Goal: Task Accomplishment & Management: Complete application form

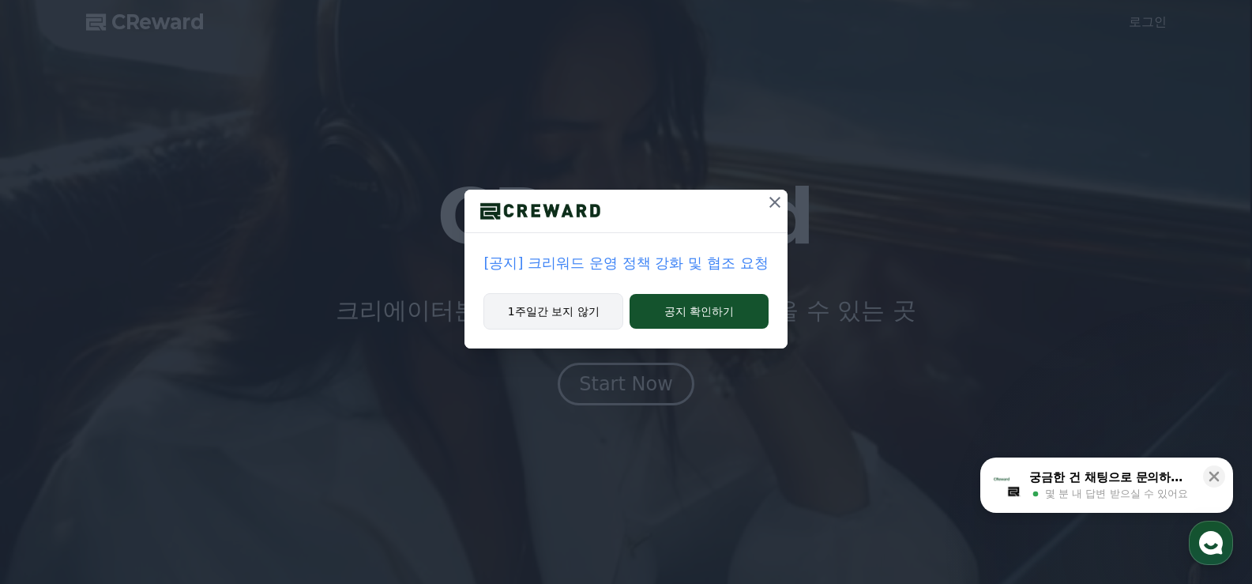
click at [573, 311] on button "1주일간 보지 않기" at bounding box center [553, 311] width 140 height 36
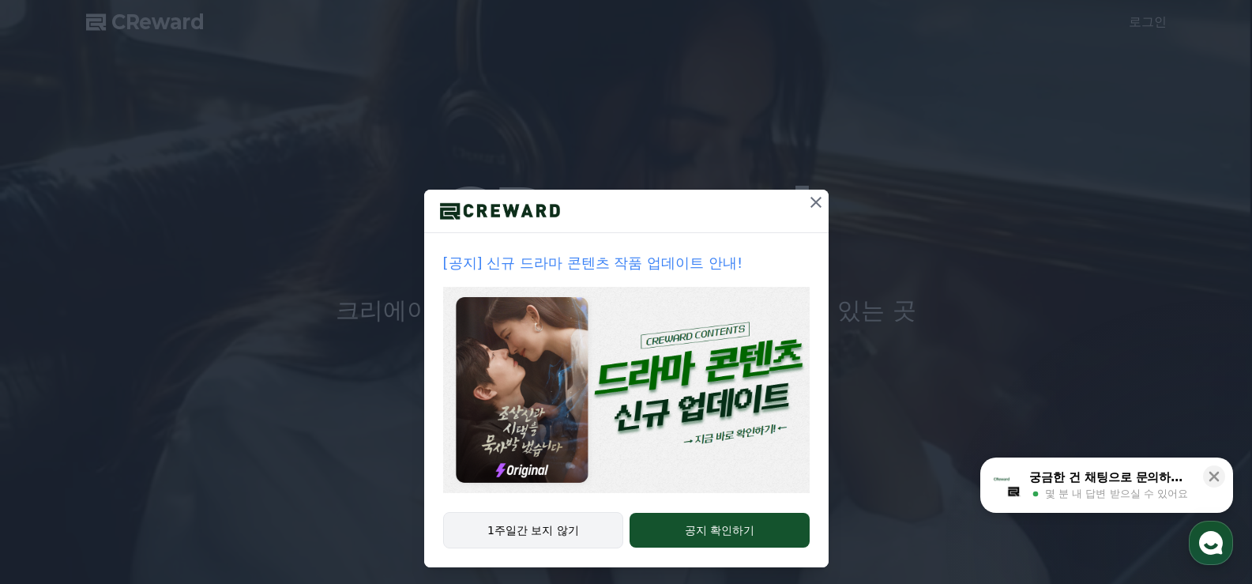
click at [558, 543] on button "1주일간 보지 않기" at bounding box center [533, 530] width 181 height 36
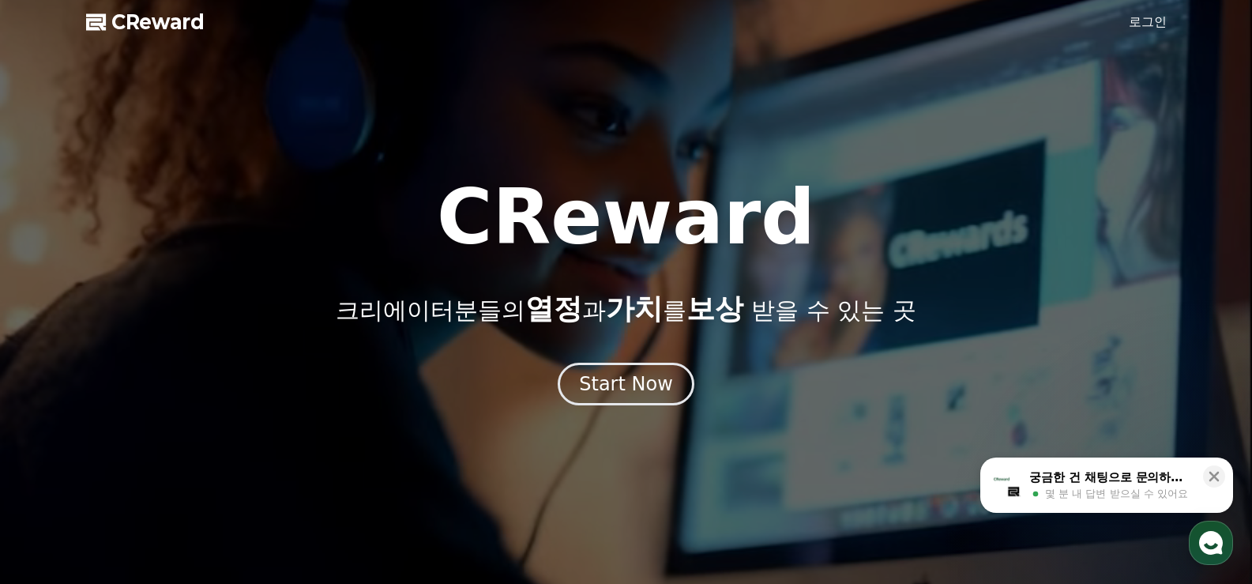
click at [1156, 20] on link "로그인" at bounding box center [1148, 22] width 38 height 19
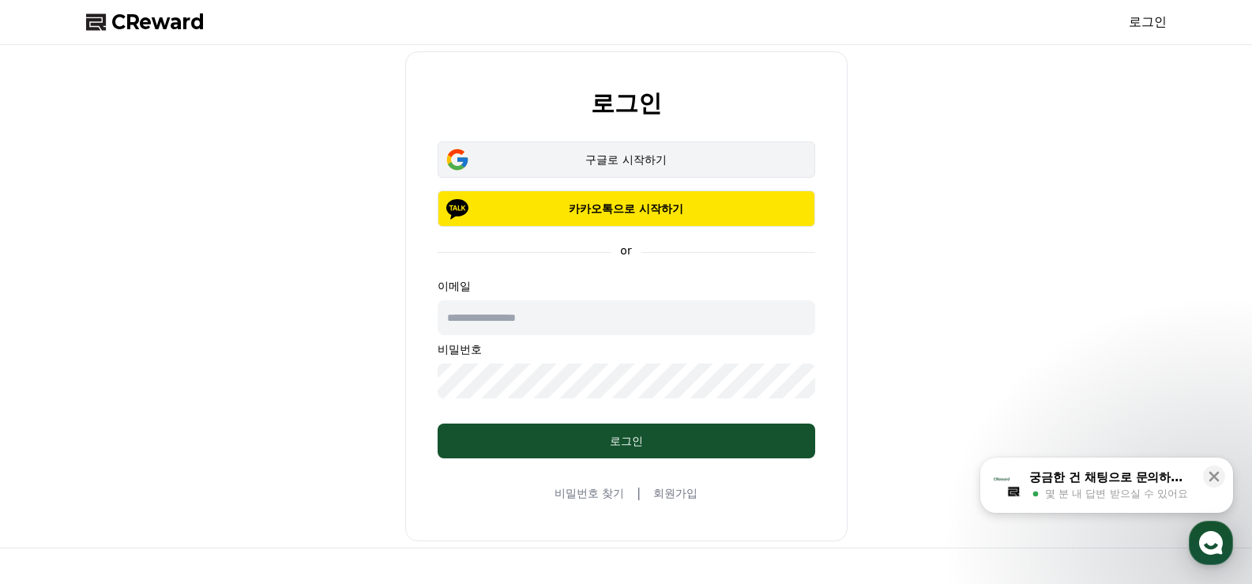
click at [584, 149] on button "구글로 시작하기" at bounding box center [627, 159] width 378 height 36
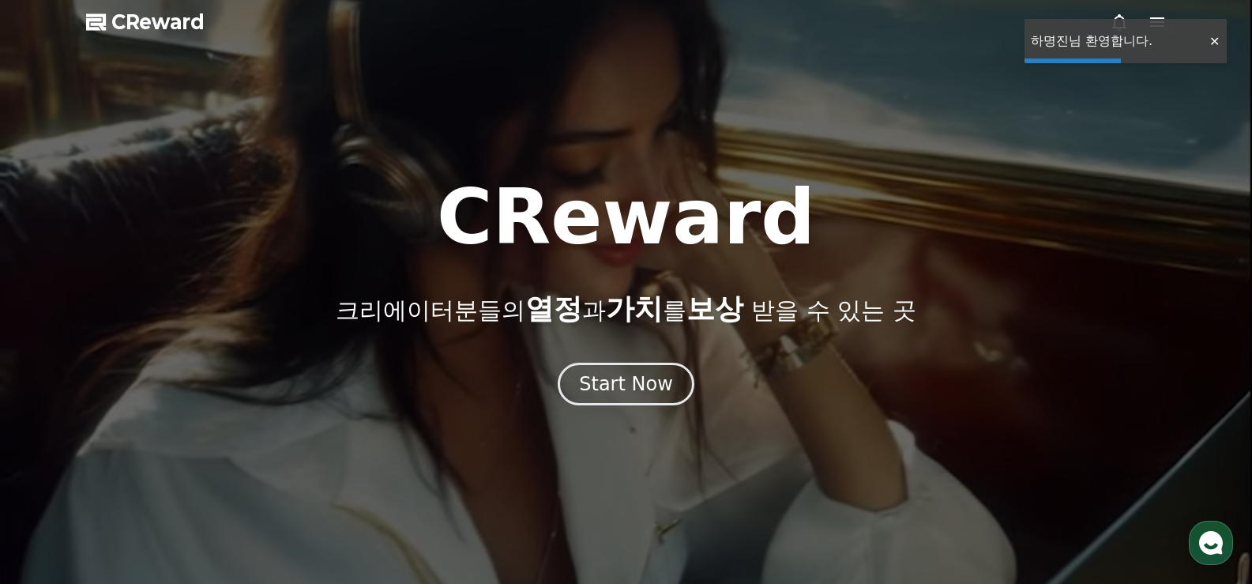
click at [1207, 41] on div at bounding box center [1213, 41] width 25 height 15
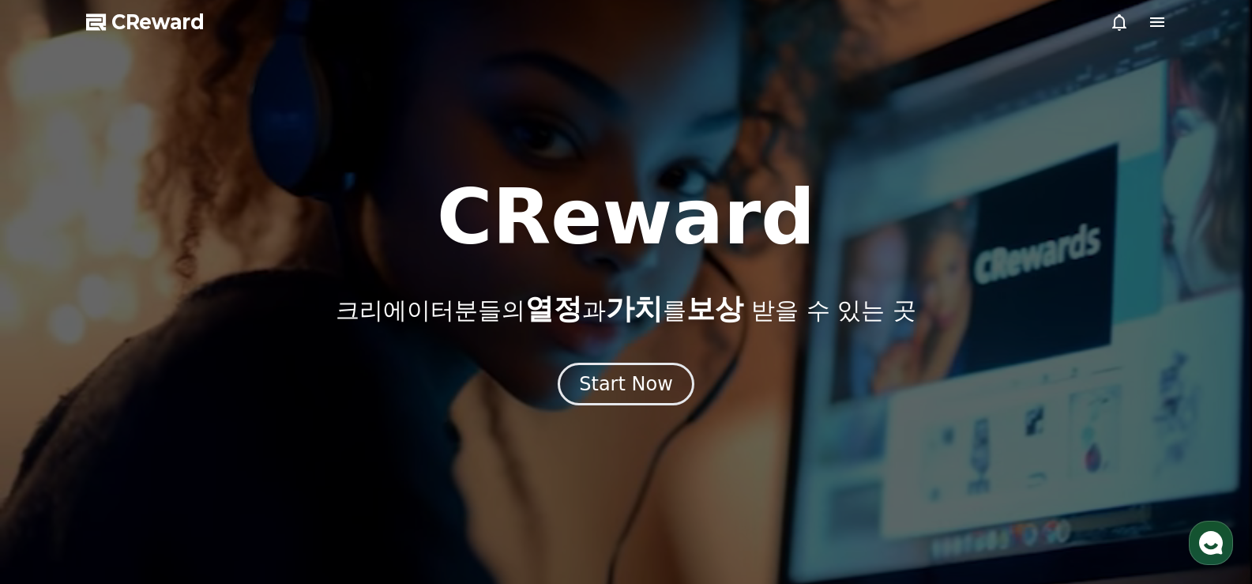
click at [1159, 23] on icon at bounding box center [1157, 21] width 14 height 9
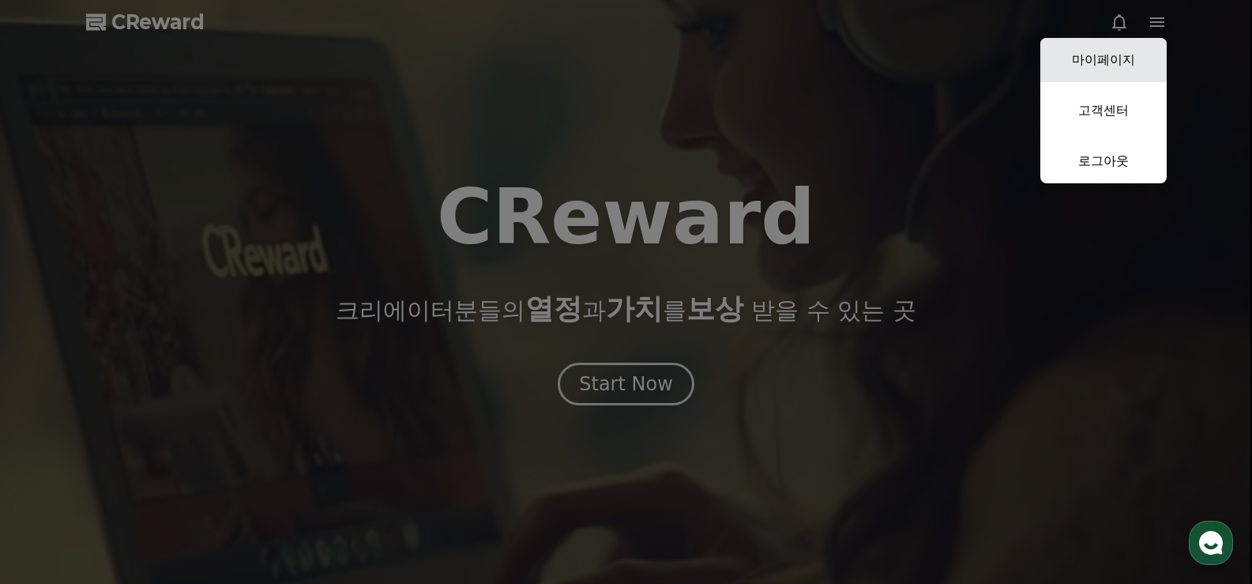
click at [1127, 67] on link "마이페이지" at bounding box center [1103, 60] width 126 height 44
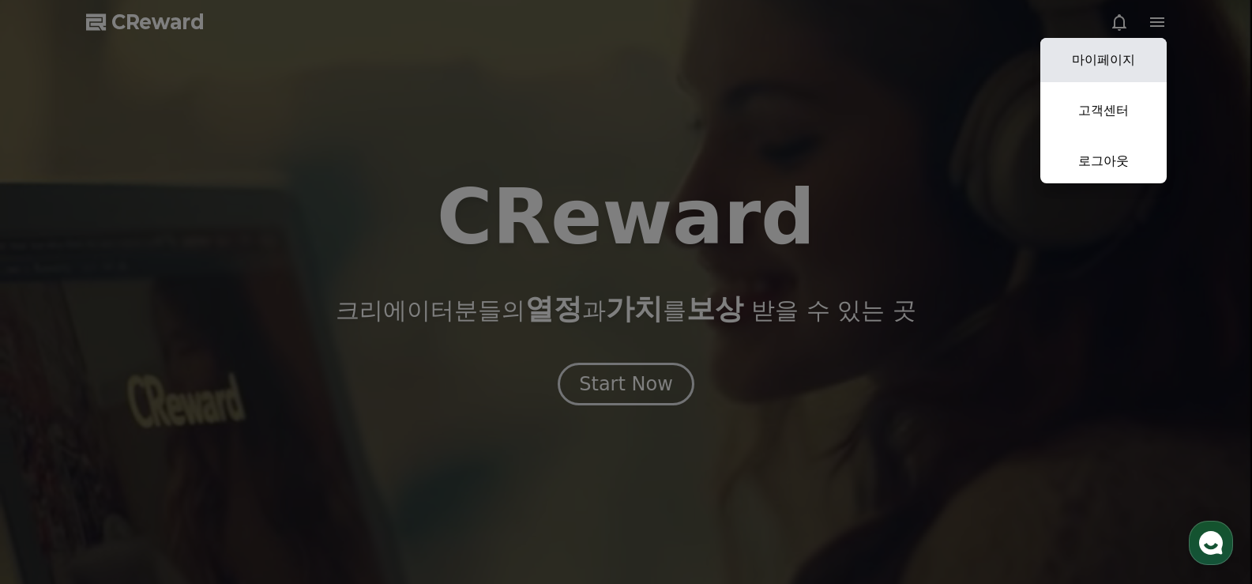
select select "**********"
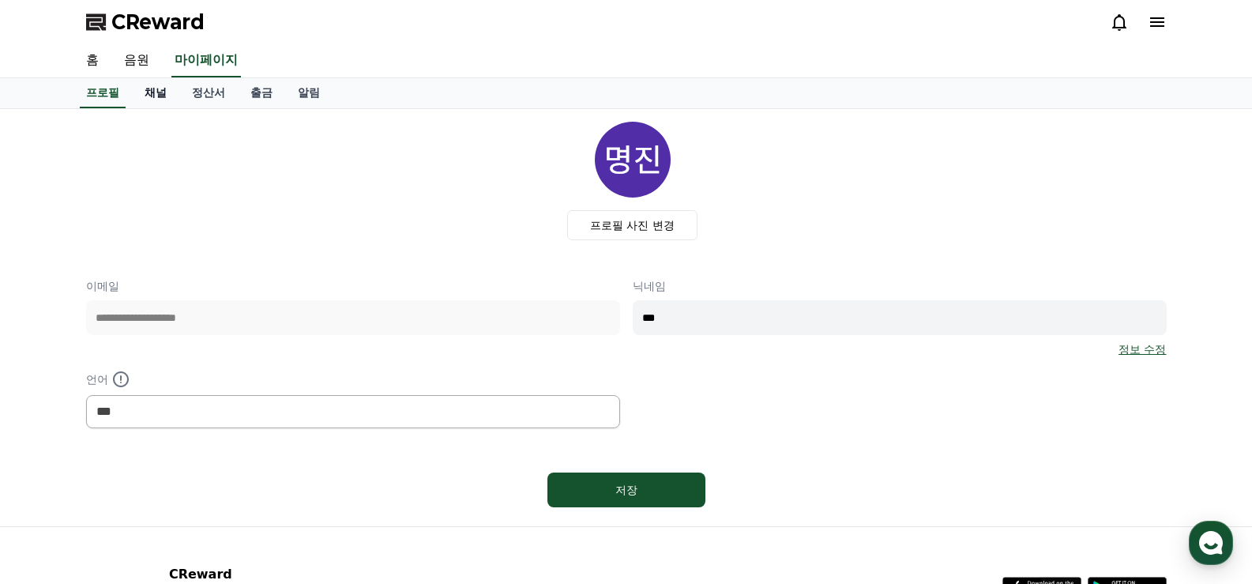
click at [152, 100] on link "채널" at bounding box center [155, 93] width 47 height 30
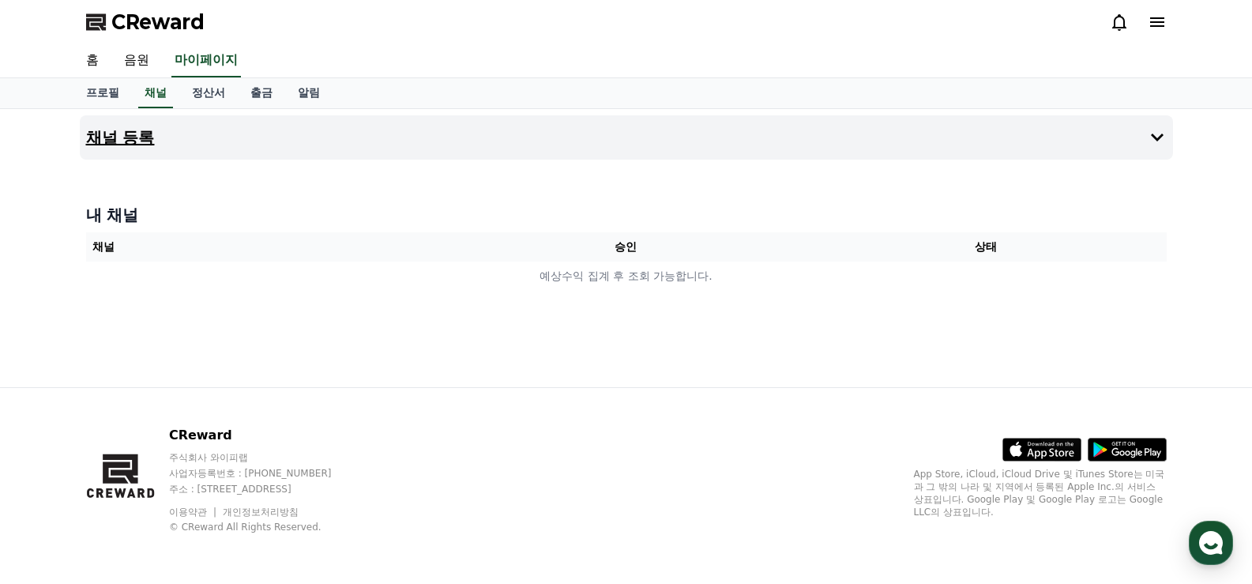
click at [374, 115] on button "채널 등록" at bounding box center [626, 137] width 1093 height 44
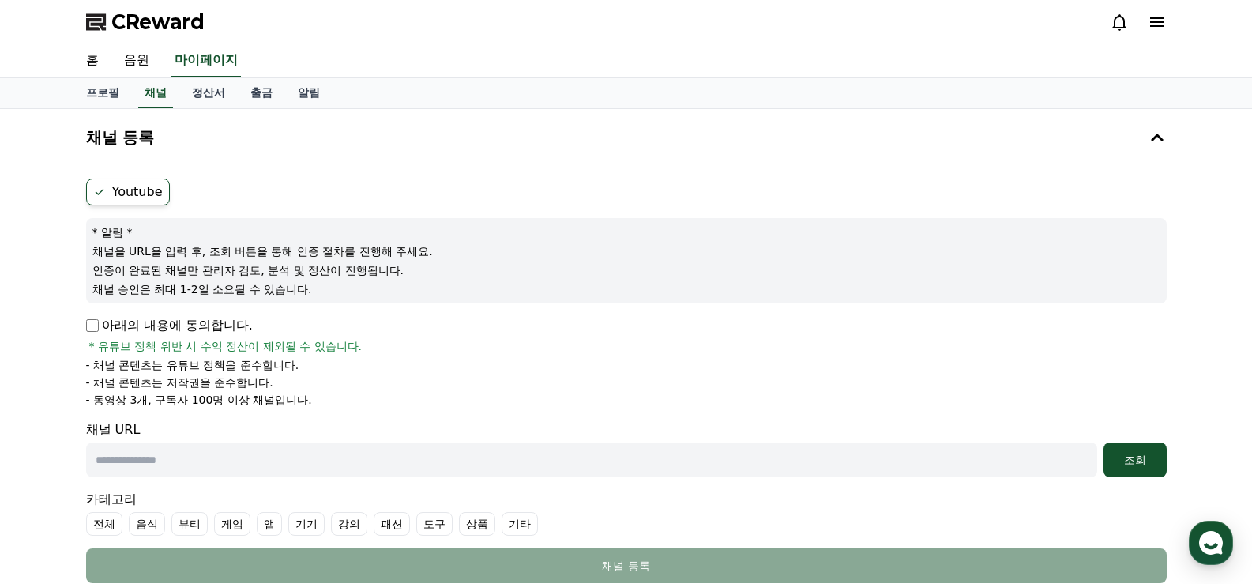
click at [301, 472] on input "text" at bounding box center [591, 459] width 1011 height 35
paste input "**********"
type input "**********"
click at [173, 319] on p "아래의 내용에 동의합니다." at bounding box center [169, 325] width 167 height 19
click at [1142, 460] on div "조회" at bounding box center [1135, 460] width 51 height 16
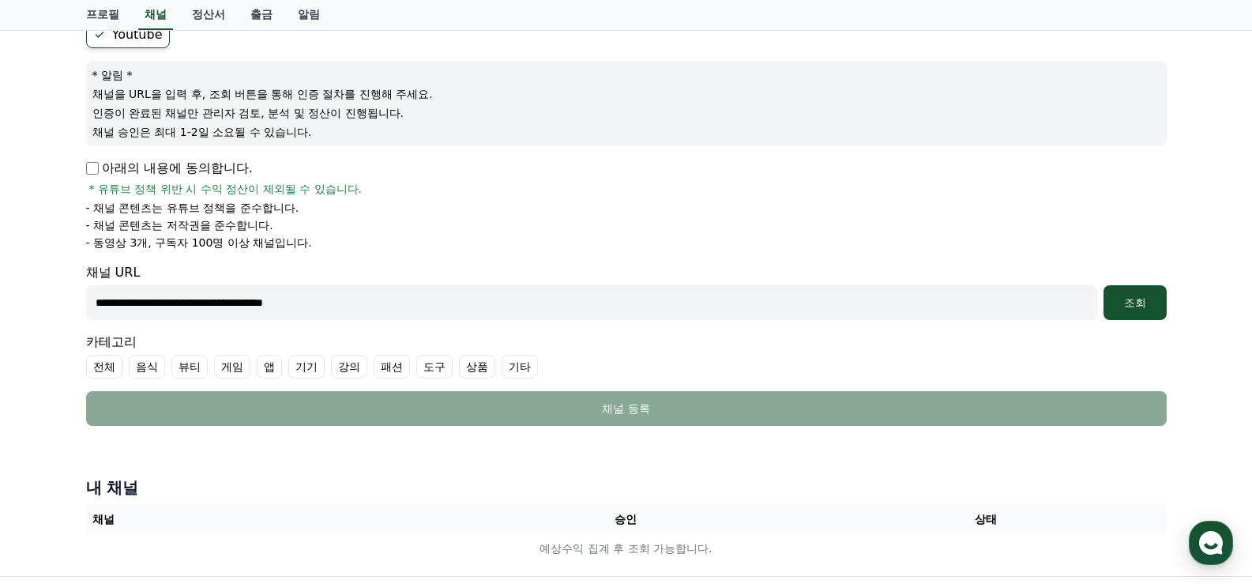
scroll to position [237, 0]
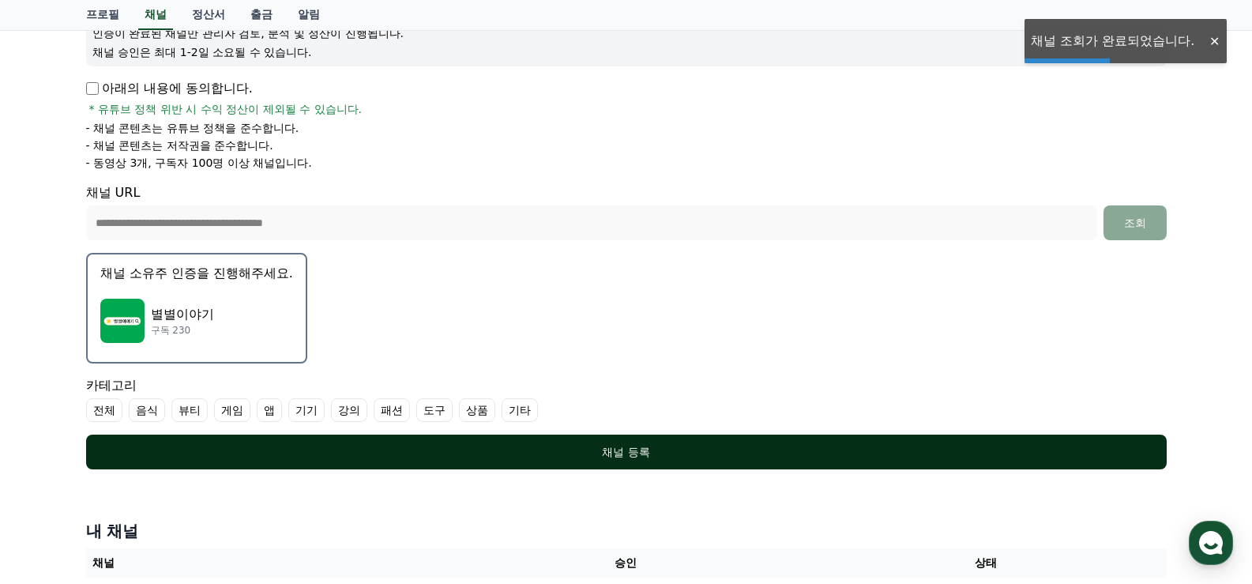
click at [493, 453] on div "채널 등록" at bounding box center [626, 452] width 1017 height 16
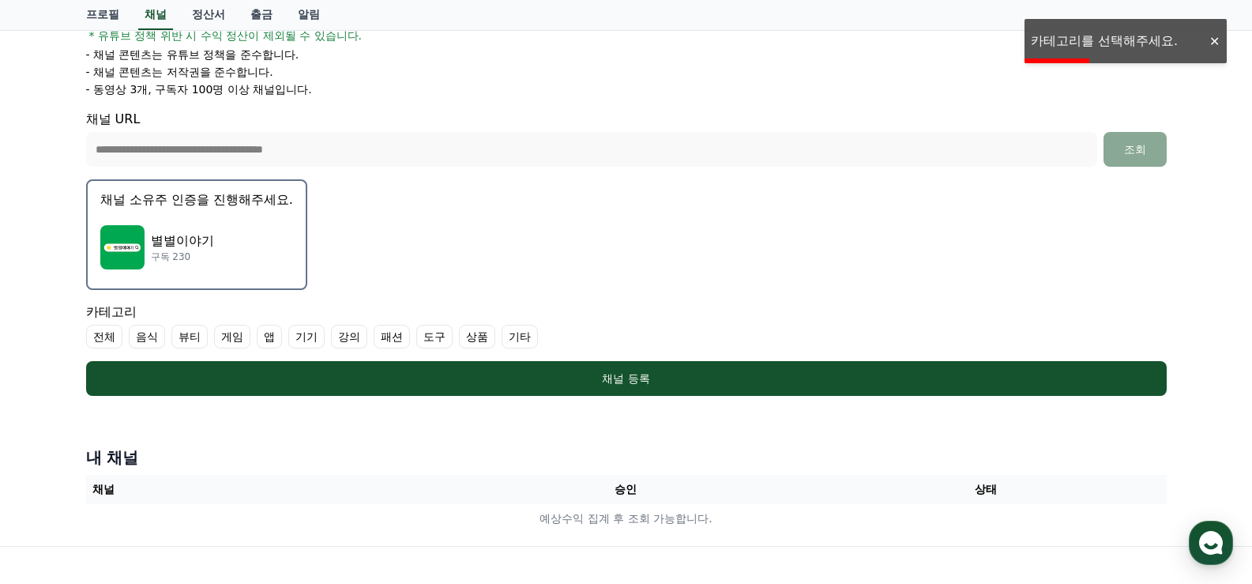
scroll to position [316, 0]
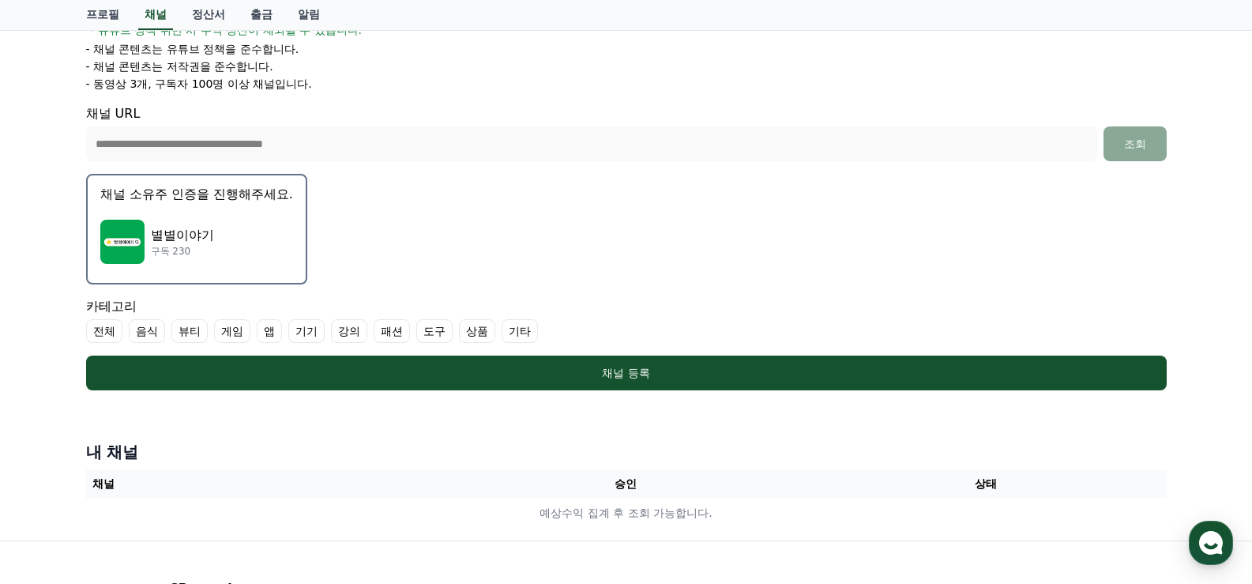
click at [95, 332] on label "전체" at bounding box center [104, 331] width 36 height 24
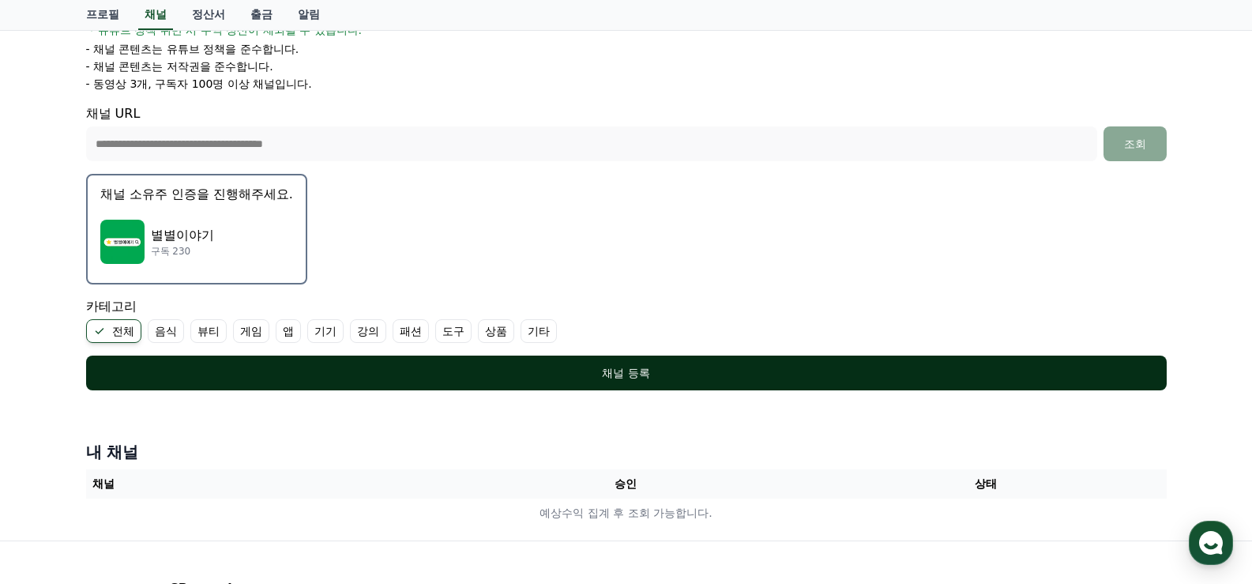
click at [421, 382] on button "채널 등록" at bounding box center [626, 372] width 1081 height 35
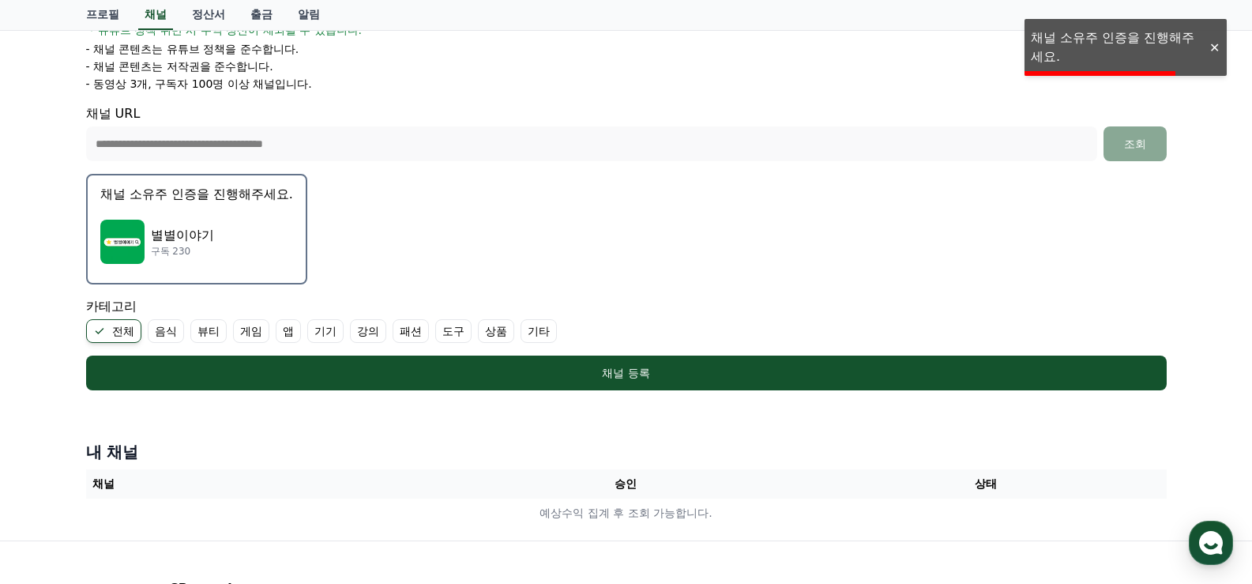
click at [1218, 43] on div at bounding box center [1213, 47] width 25 height 15
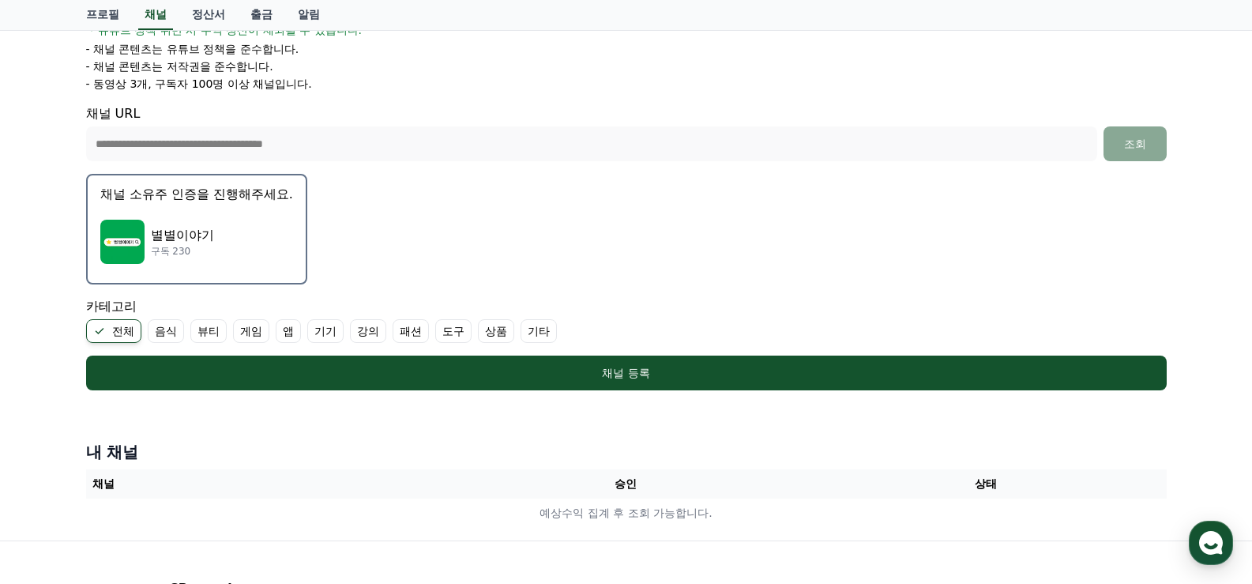
click at [125, 212] on div "별별이야기 구독 230" at bounding box center [196, 241] width 193 height 63
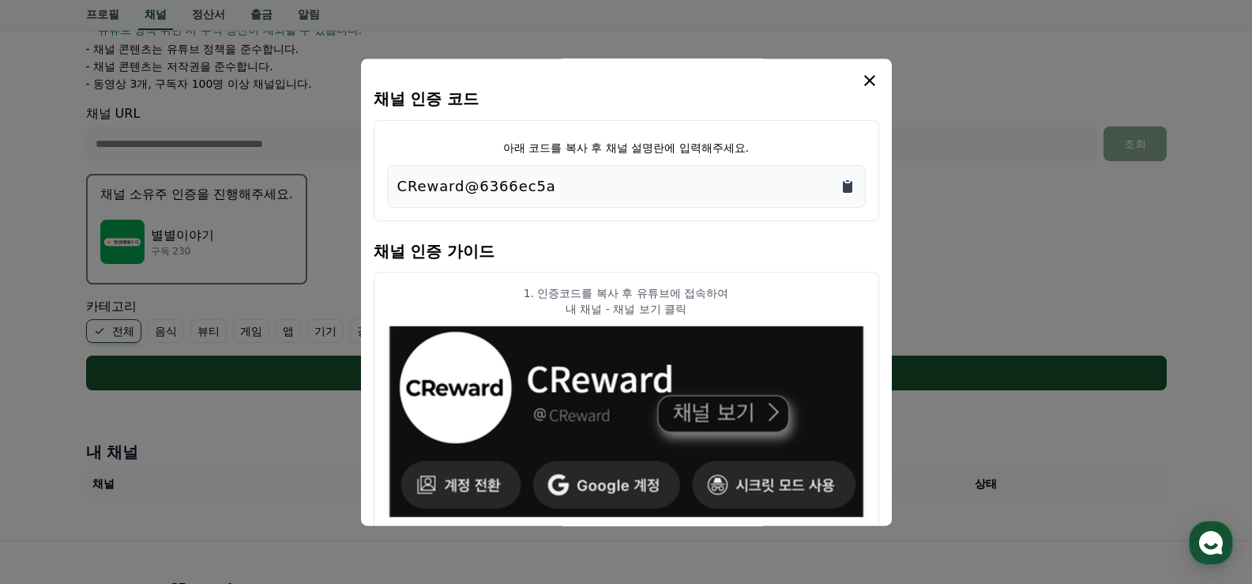
click at [852, 187] on icon "Copy to clipboard" at bounding box center [847, 187] width 9 height 12
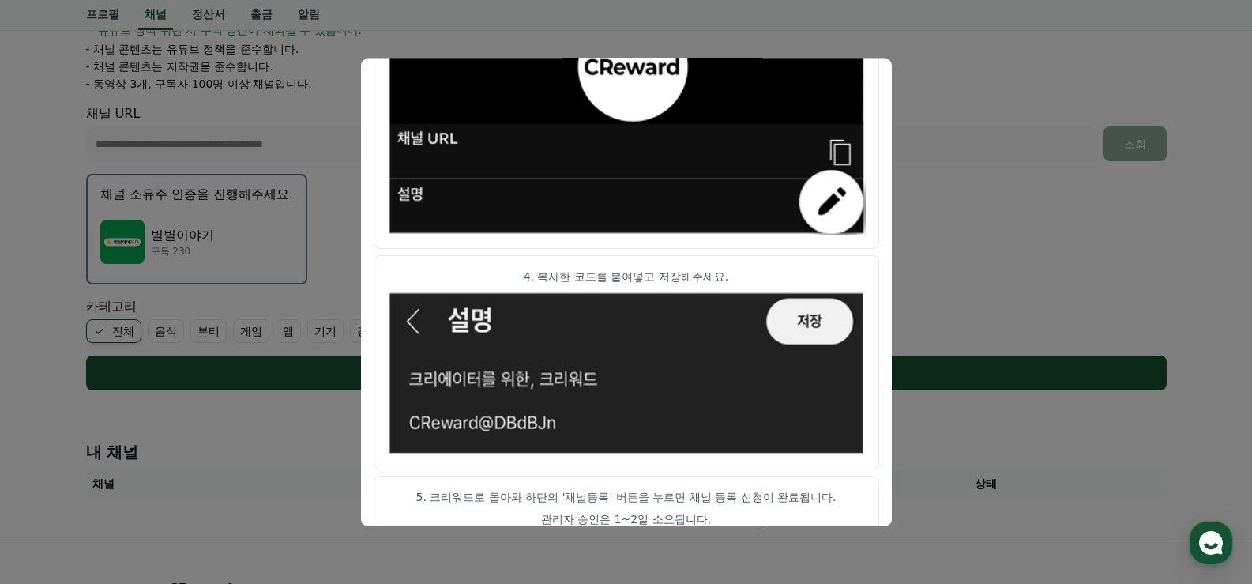
scroll to position [897, 0]
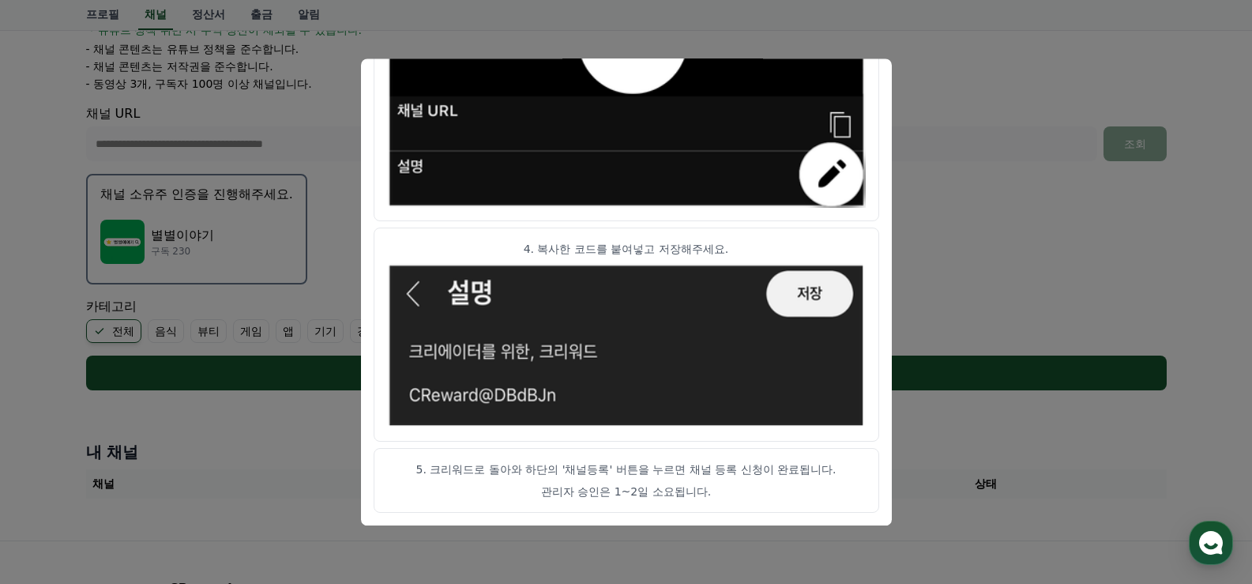
click at [1015, 273] on button "close modal" at bounding box center [626, 292] width 1252 height 584
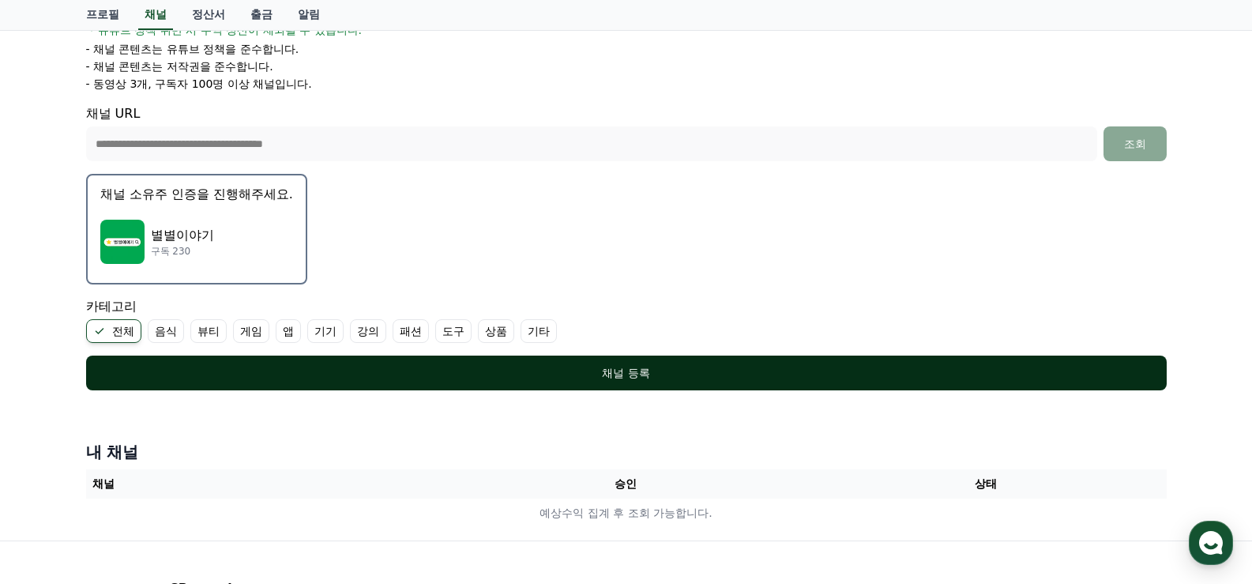
click at [712, 378] on div "채널 등록" at bounding box center [626, 373] width 1017 height 16
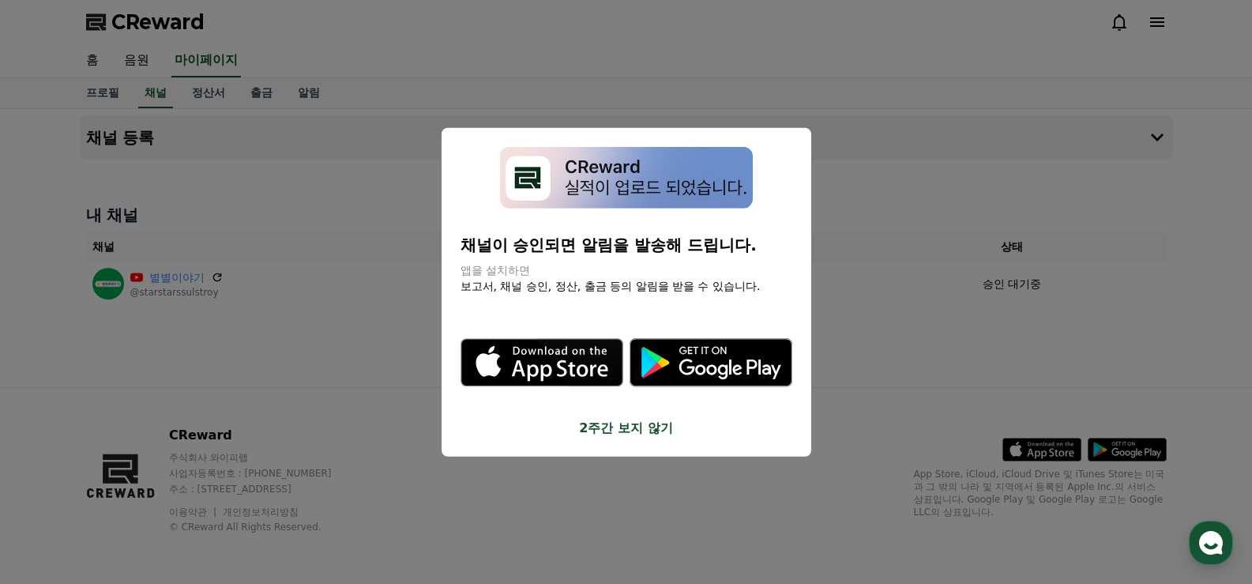
click at [312, 325] on button "close modal" at bounding box center [626, 292] width 1252 height 584
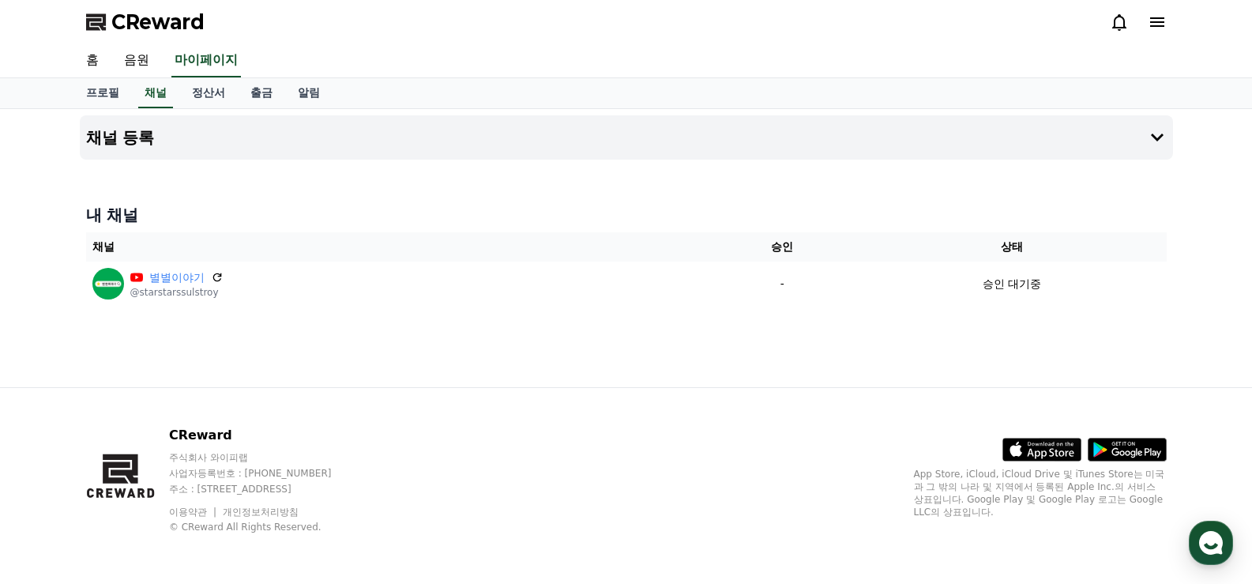
click at [385, 341] on div "채널 등록 내 채널 채널 승인 상태 별별이야기 @starstarssulstroy - 승인 대기중" at bounding box center [626, 248] width 1106 height 278
